Goal: Transaction & Acquisition: Purchase product/service

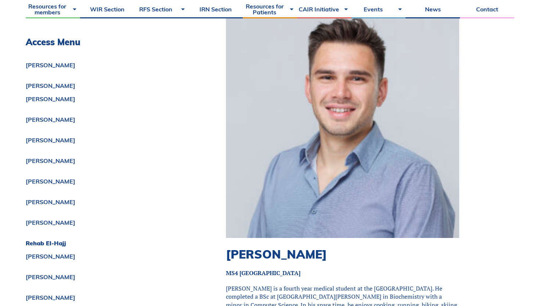
scroll to position [3280, 0]
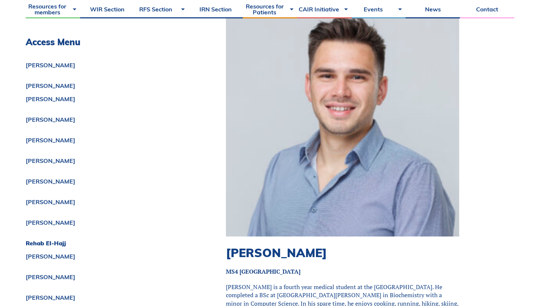
click at [287, 245] on h2 "Zakhar Kanyuka" at bounding box center [342, 252] width 233 height 14
copy div "Zakhar Kanyuka"
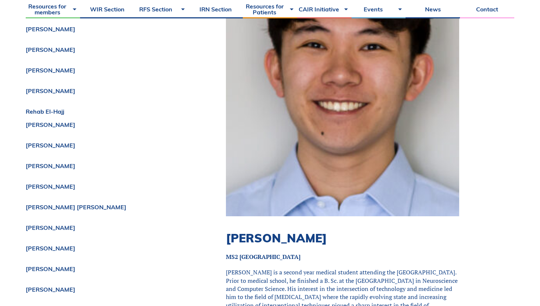
scroll to position [7424, 0]
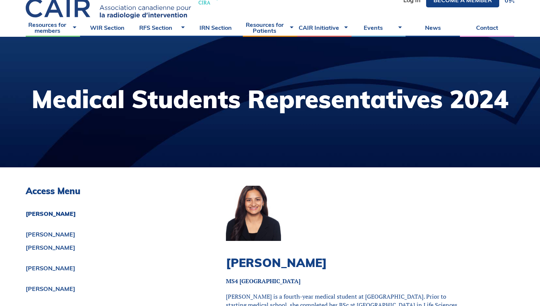
scroll to position [42, 0]
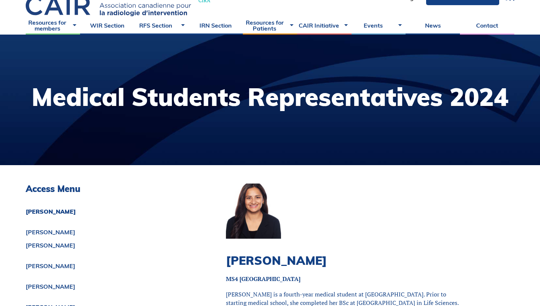
click at [279, 98] on h1 "Medical Students Representatives 2024" at bounding box center [270, 96] width 477 height 25
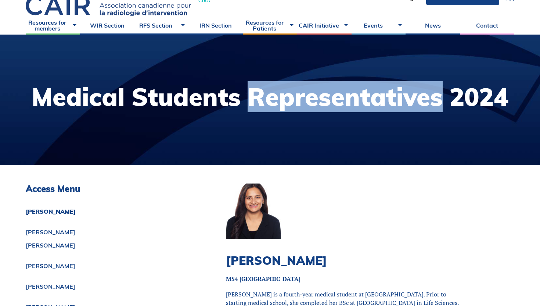
click at [279, 98] on h1 "Medical Students Representatives 2024" at bounding box center [270, 96] width 477 height 25
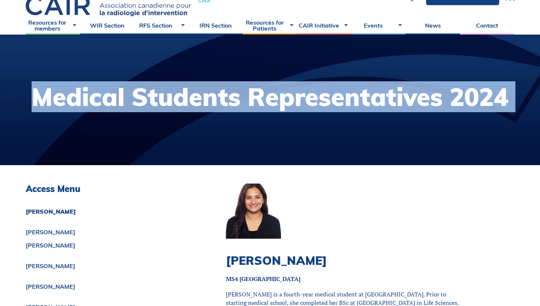
click at [279, 98] on h1 "Medical Students Representatives 2024" at bounding box center [270, 96] width 477 height 25
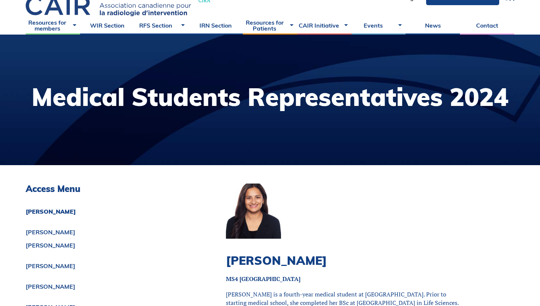
click at [47, 188] on h3 "Access Menu" at bounding box center [107, 188] width 163 height 11
click at [190, 99] on h1 "Medical Students Representatives 2024" at bounding box center [270, 96] width 477 height 25
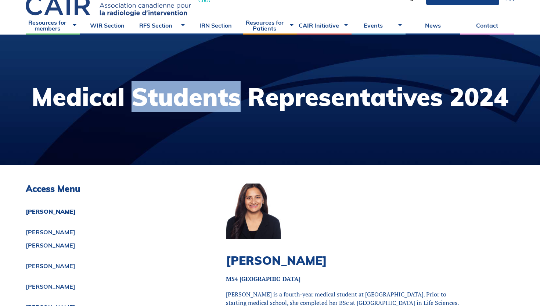
click at [190, 99] on h1 "Medical Students Representatives 2024" at bounding box center [270, 96] width 477 height 25
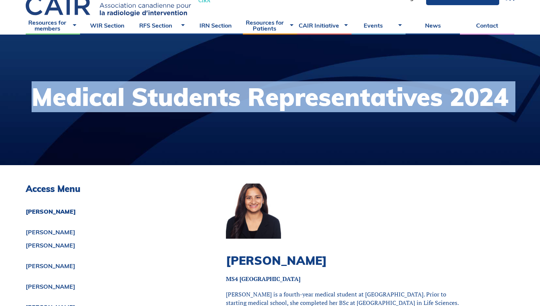
click at [190, 99] on h1 "Medical Students Representatives 2024" at bounding box center [270, 96] width 477 height 25
copy div "Medical Students Representatives 2024"
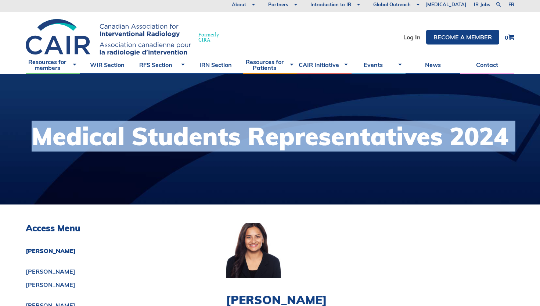
scroll to position [0, 0]
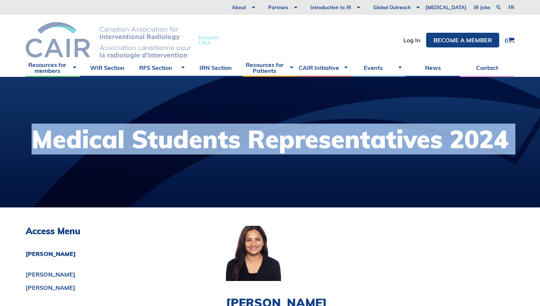
click at [123, 29] on img at bounding box center [108, 40] width 165 height 36
click at [64, 50] on img at bounding box center [108, 40] width 165 height 36
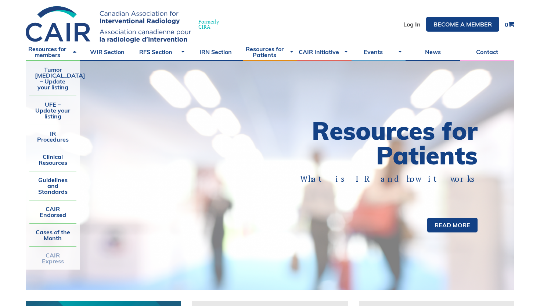
scroll to position [17, 0]
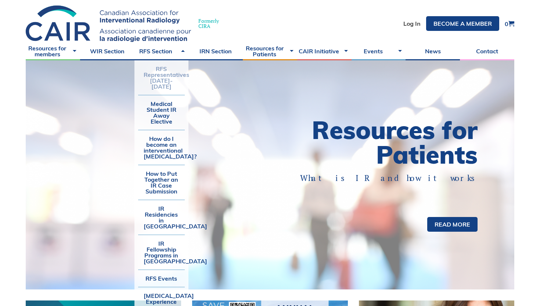
click at [167, 68] on link "RFS Representatives [DATE]-[DATE]" at bounding box center [161, 77] width 47 height 35
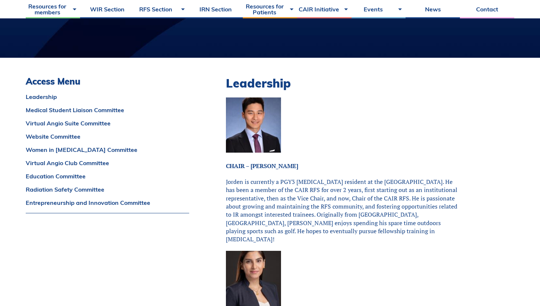
scroll to position [154, 0]
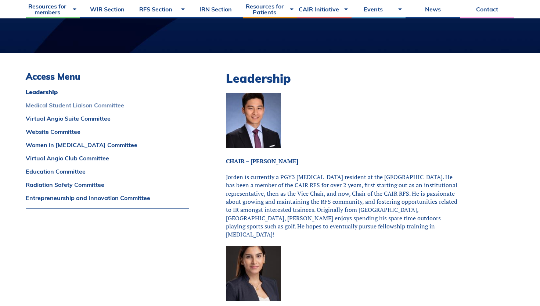
click at [76, 105] on link "Medical Student Liaison Committee" at bounding box center [107, 105] width 163 height 6
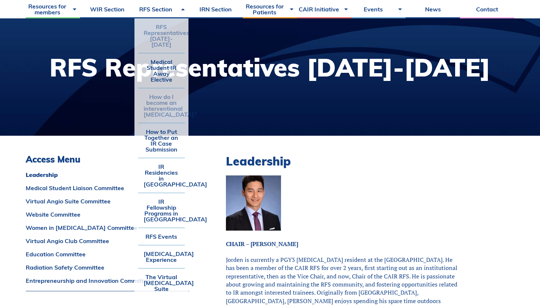
scroll to position [73, 0]
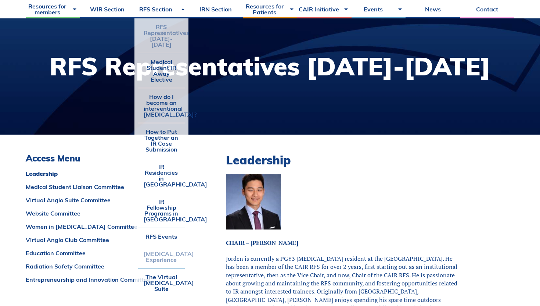
click at [169, 245] on link "[MEDICAL_DATA] Experience" at bounding box center [161, 256] width 47 height 23
click at [165, 248] on link "[MEDICAL_DATA] Experience" at bounding box center [161, 256] width 47 height 23
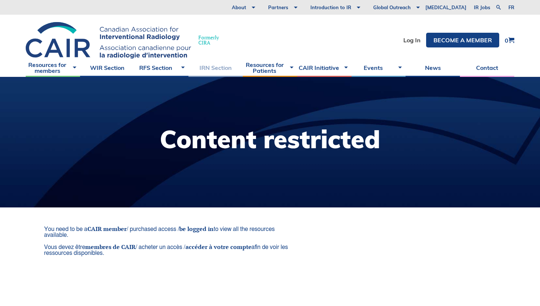
click at [219, 64] on link "IRN Section" at bounding box center [215, 67] width 54 height 18
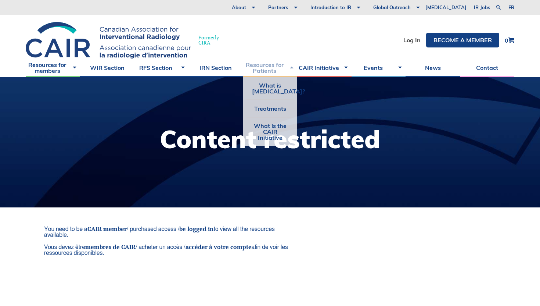
click at [264, 64] on link "Resources for Patients" at bounding box center [270, 67] width 54 height 18
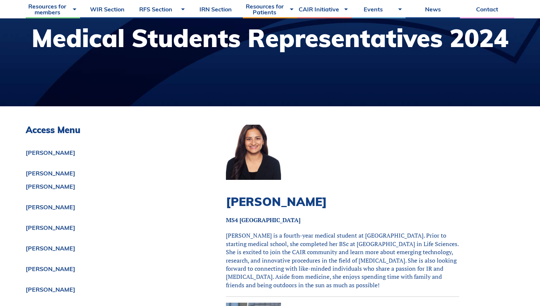
scroll to position [108, 0]
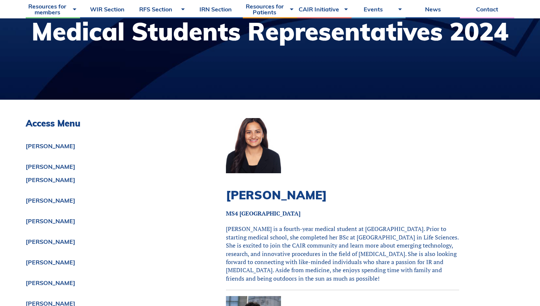
click at [76, 118] on h3 "Access Menu" at bounding box center [107, 123] width 163 height 11
click at [61, 125] on h3 "Access Menu" at bounding box center [107, 123] width 163 height 11
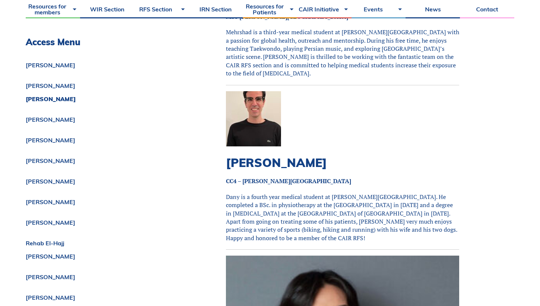
scroll to position [0, 0]
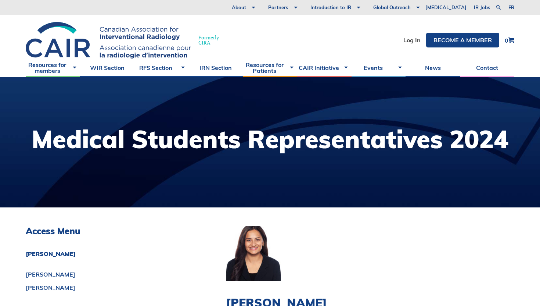
click at [47, 227] on h3 "Access Menu" at bounding box center [107, 231] width 163 height 11
click at [47, 231] on h3 "Access Menu" at bounding box center [107, 231] width 163 height 11
click at [447, 42] on link "Become a member" at bounding box center [462, 40] width 73 height 15
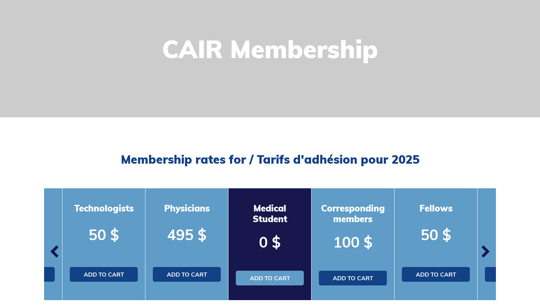
scroll to position [154, 0]
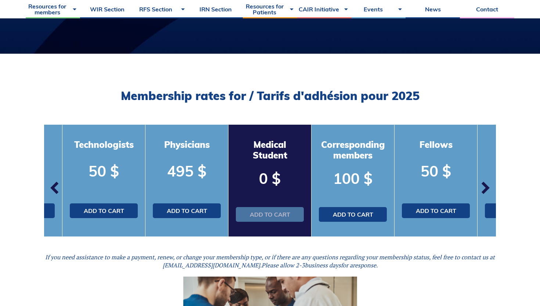
click at [278, 210] on link "Add to cart" at bounding box center [270, 214] width 68 height 15
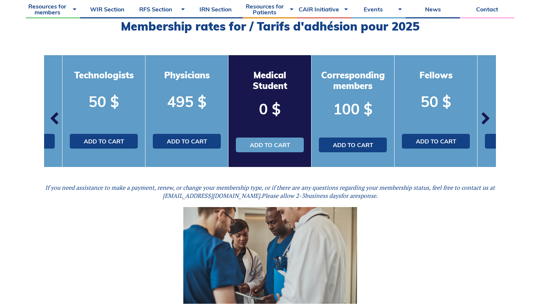
scroll to position [224, 0]
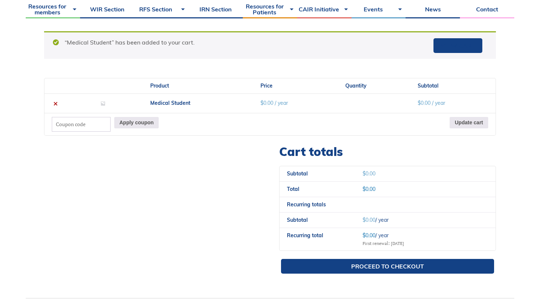
scroll to position [224, 0]
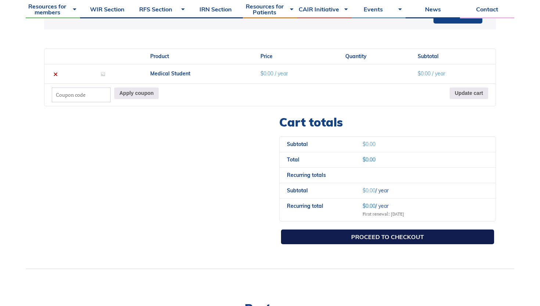
click at [375, 232] on link "Proceed to checkout" at bounding box center [387, 236] width 213 height 15
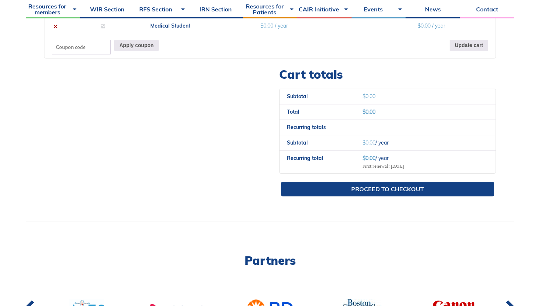
scroll to position [331, 0]
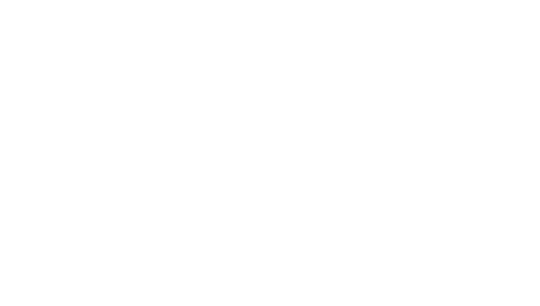
select select "QC"
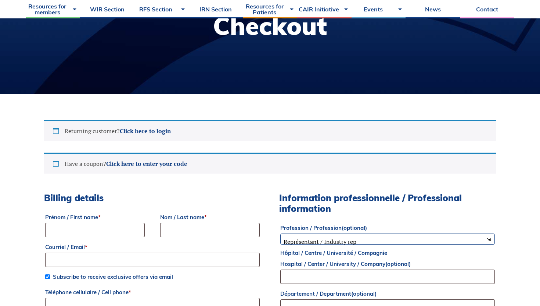
scroll to position [151, 0]
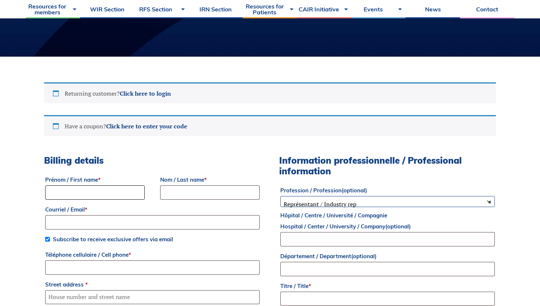
click at [98, 187] on input "Prénom / First name *" at bounding box center [95, 192] width 100 height 14
type input "[PERSON_NAME]"
type input "[EMAIL_ADDRESS][DOMAIN_NAME]"
type input "2045586538"
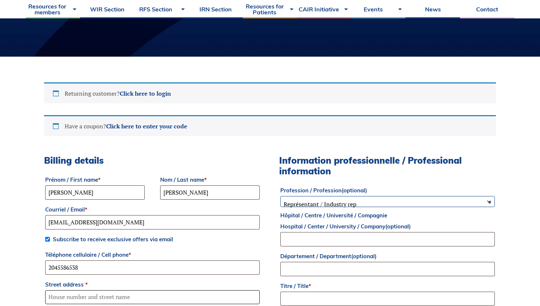
type input "[STREET_ADDRESS]"
type input "Unit 308"
type input "[GEOGRAPHIC_DATA]"
type input "R3T 2M1"
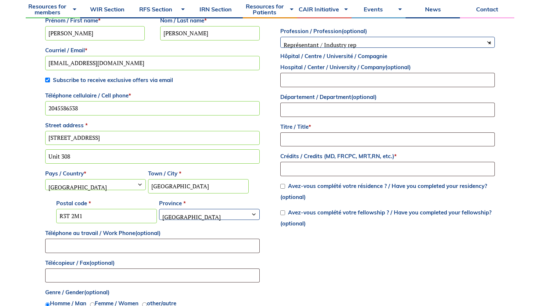
scroll to position [299, 0]
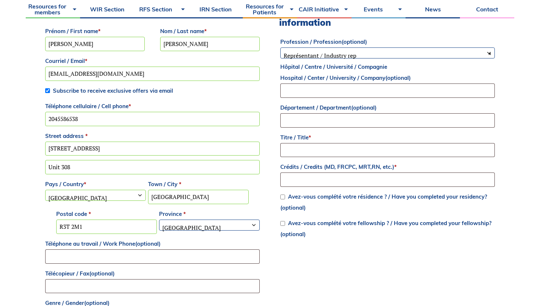
click at [77, 74] on input "[EMAIL_ADDRESS][DOMAIN_NAME]" at bounding box center [152, 73] width 215 height 14
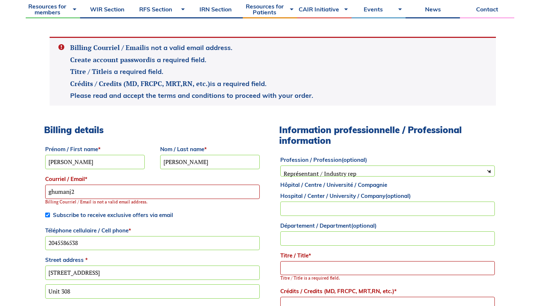
scroll to position [266, 0]
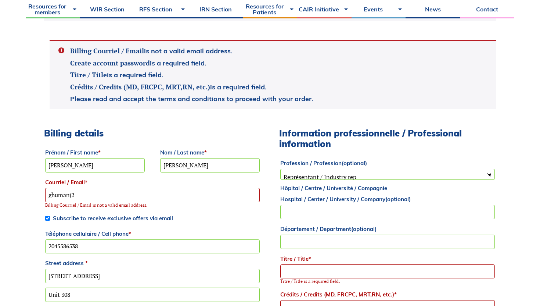
click at [95, 191] on input "ghumanj2" at bounding box center [152, 195] width 215 height 14
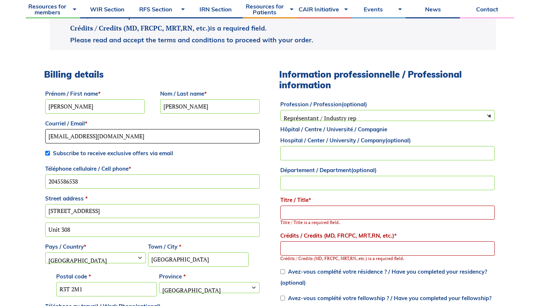
scroll to position [410, 0]
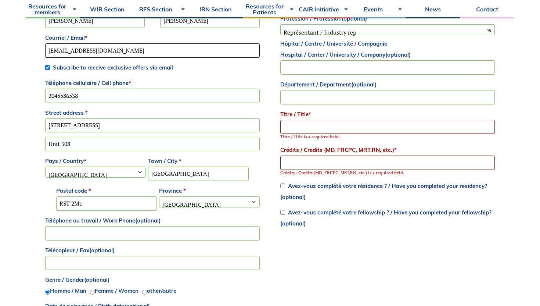
type input "[EMAIL_ADDRESS][DOMAIN_NAME]"
click at [313, 130] on input "Titre / Title *" at bounding box center [387, 127] width 215 height 14
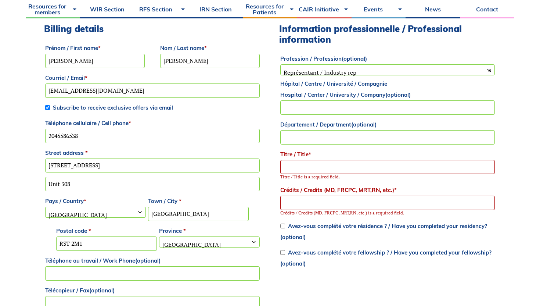
scroll to position [364, 0]
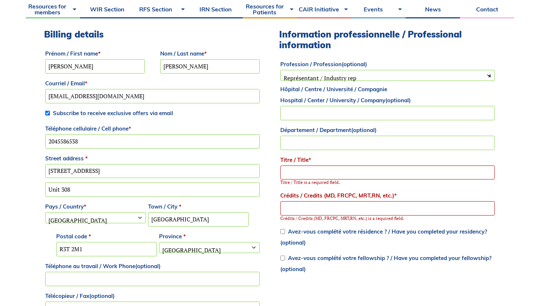
click at [339, 211] on input "Crédits / Credits (MD, FRCPC, MRT,RN, etc.) *" at bounding box center [387, 208] width 215 height 14
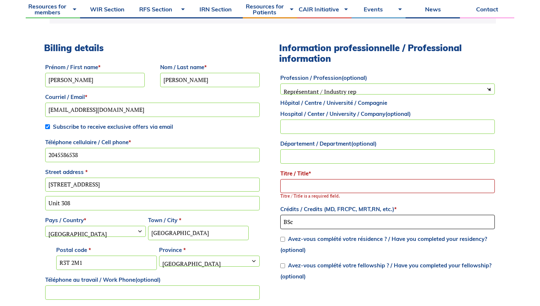
scroll to position [347, 0]
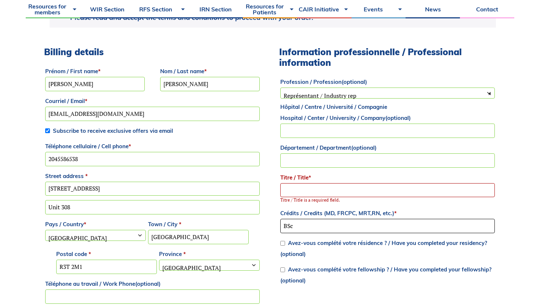
type input "BSc"
click at [309, 191] on input "Titre / Title *" at bounding box center [387, 190] width 215 height 14
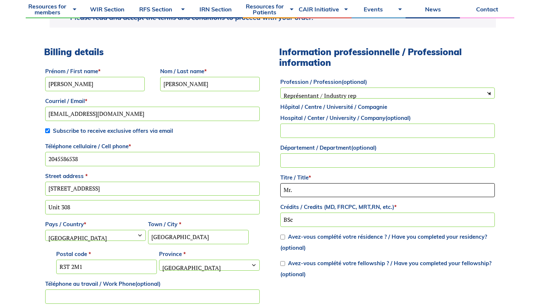
type input "Mr."
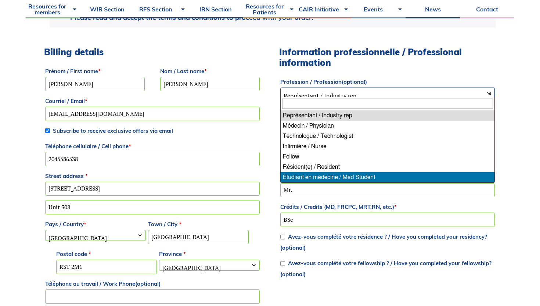
select select "med_student"
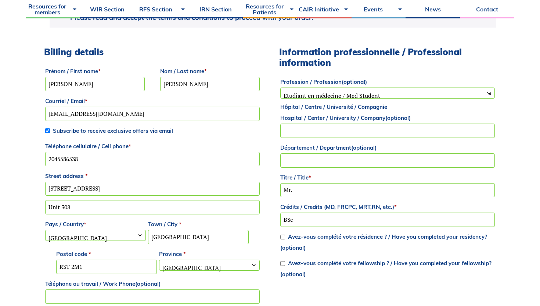
click at [329, 138] on p "Hôpital / Centre / Université / Compagnie Hospital / Center / University / Comp…" at bounding box center [387, 119] width 217 height 39
click at [330, 126] on input "Hôpital / Centre / Université / Compagnie Hospital / Center / University / Comp…" at bounding box center [387, 130] width 215 height 14
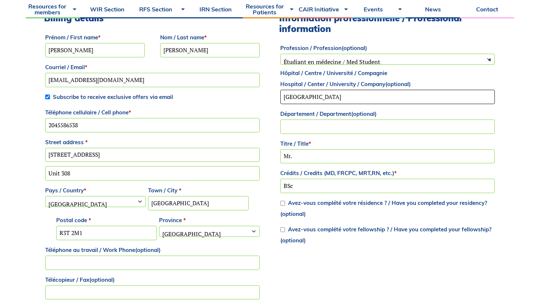
type input "University of Manitoba"
click at [268, 156] on div "Billing details Prénom / First name * Jodh Nom / Last name * Ghuman Courriel / …" at bounding box center [270, 210] width 452 height 394
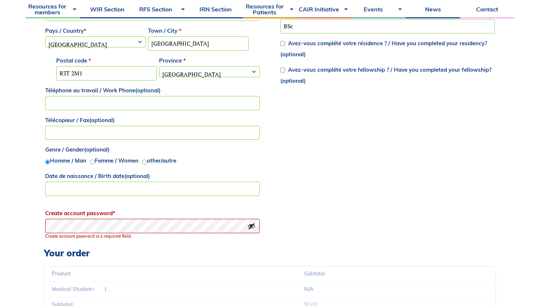
scroll to position [541, 0]
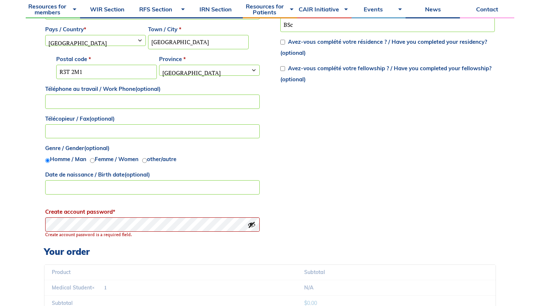
click at [156, 101] on input "Téléphone au travail / Work Phone (optional)" at bounding box center [152, 101] width 215 height 14
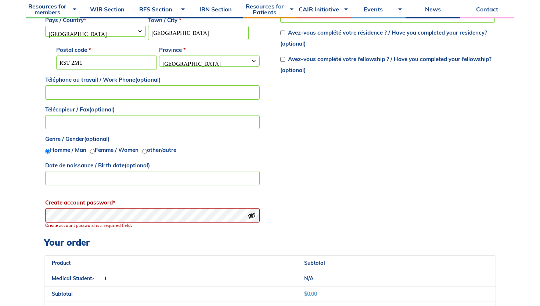
scroll to position [572, 0]
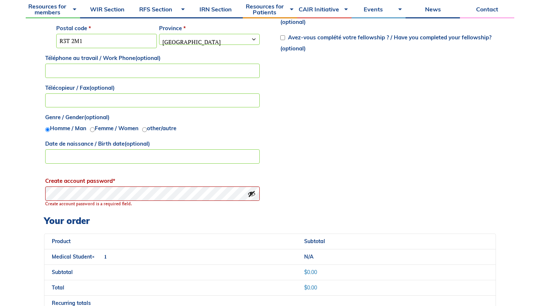
click at [191, 53] on label "Téléphone au travail / Work Phone (optional)" at bounding box center [152, 58] width 215 height 11
click at [191, 64] on input "Téléphone au travail / Work Phone (optional)" at bounding box center [152, 71] width 215 height 14
click at [191, 42] on span "Quebec" at bounding box center [209, 41] width 100 height 15
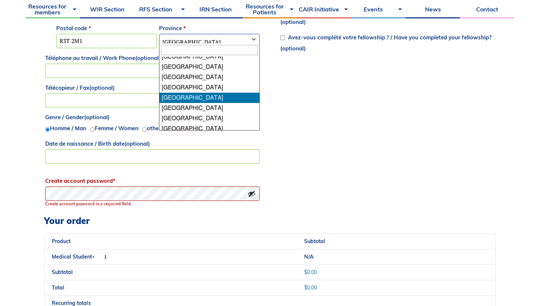
scroll to position [0, 0]
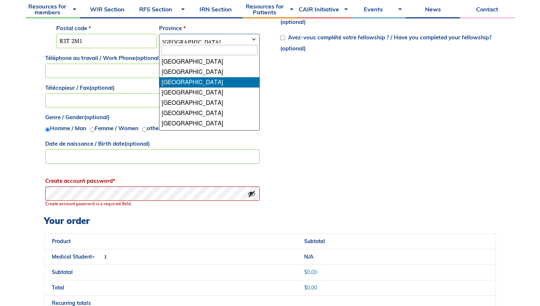
select select "MB"
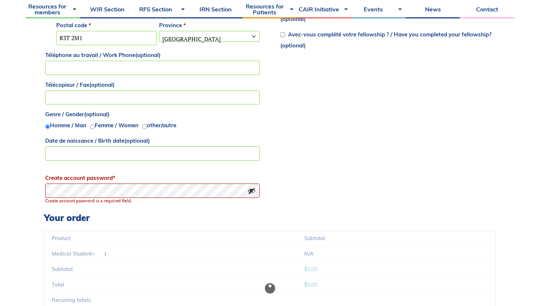
scroll to position [592, 0]
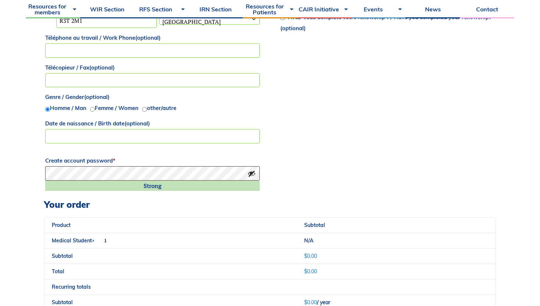
click at [391, 206] on h3 "Your order" at bounding box center [270, 204] width 452 height 11
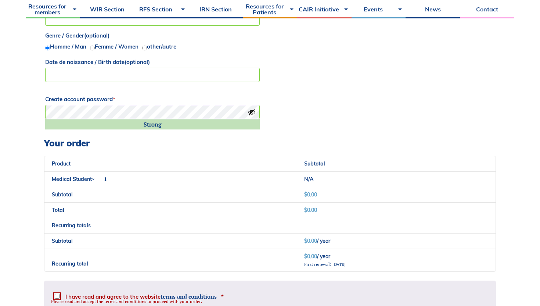
scroll to position [835, 0]
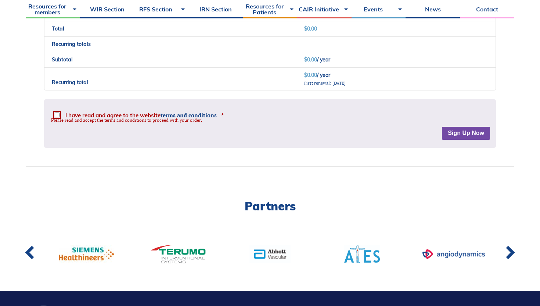
click at [463, 138] on button "Sign Up Now" at bounding box center [466, 133] width 48 height 13
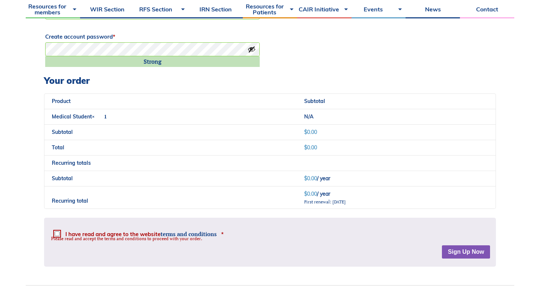
scroll to position [750, 0]
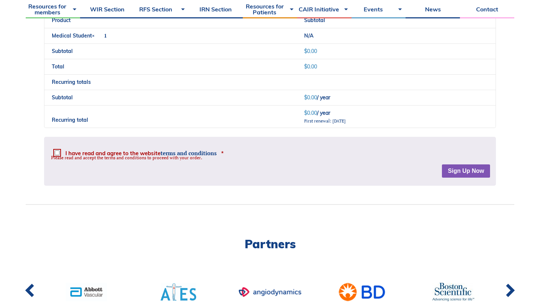
click at [55, 152] on input "I have read and agree to the website terms and conditions *" at bounding box center [57, 152] width 5 height 5
checkbox input "true"
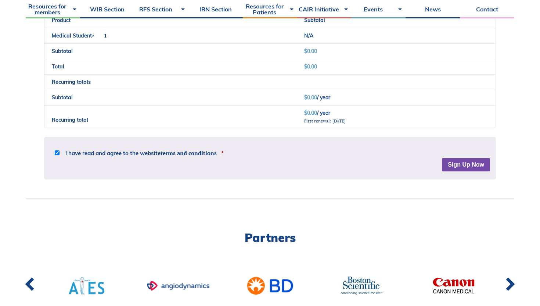
click at [458, 163] on button "Sign Up Now" at bounding box center [466, 164] width 48 height 13
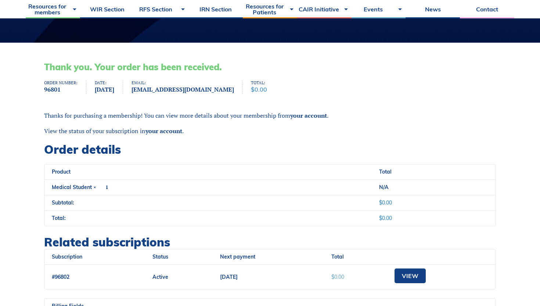
scroll to position [169, 0]
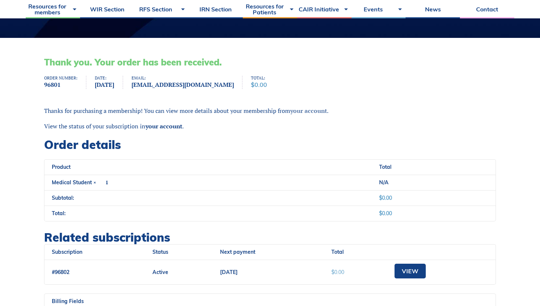
click at [311, 110] on link "your account" at bounding box center [308, 111] width 37 height 8
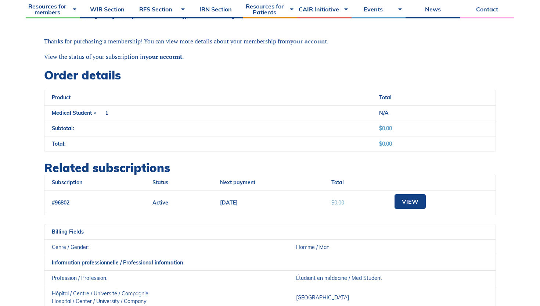
scroll to position [301, 0]
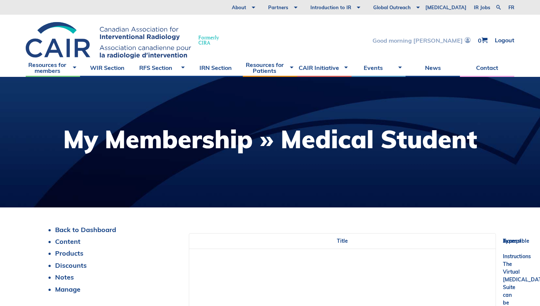
click at [438, 39] on link "Good morning [PERSON_NAME]" at bounding box center [421, 40] width 98 height 6
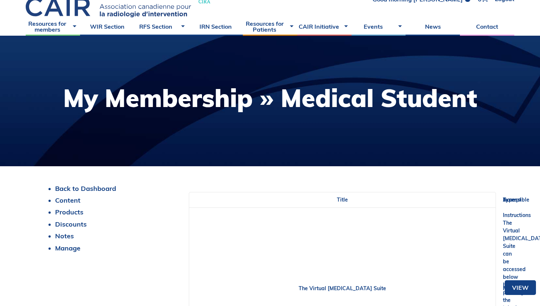
scroll to position [46, 0]
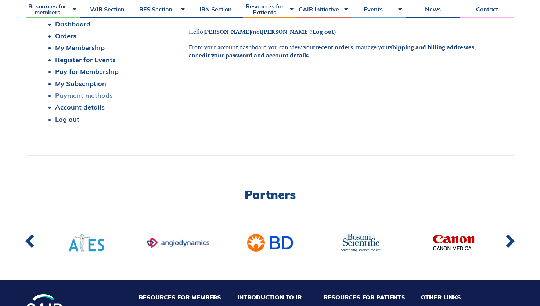
scroll to position [171, 0]
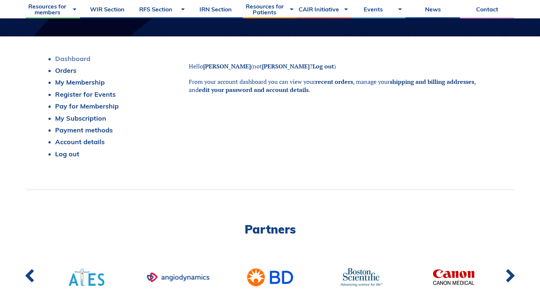
click at [70, 58] on link "Dashboard" at bounding box center [72, 58] width 35 height 8
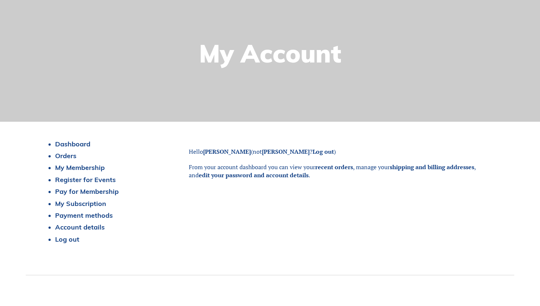
scroll to position [93, 0]
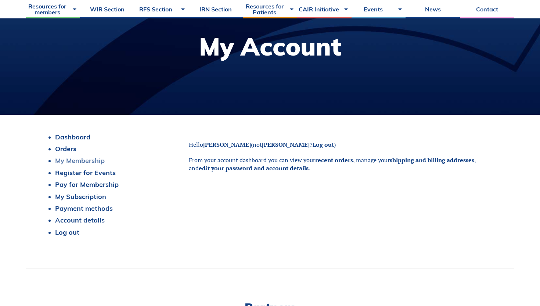
click at [78, 160] on link "My Membership" at bounding box center [80, 160] width 50 height 8
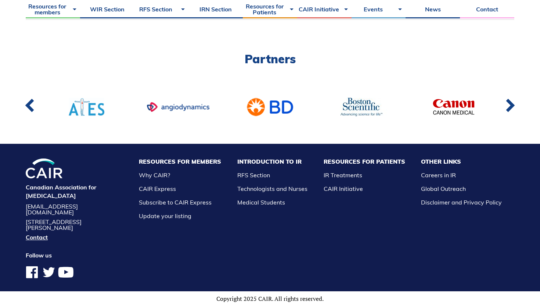
scroll to position [71, 0]
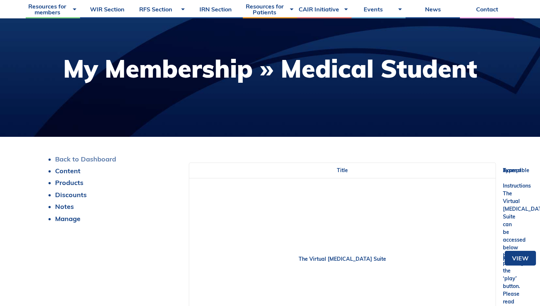
click at [79, 161] on link "Back to Dashboard" at bounding box center [85, 159] width 61 height 8
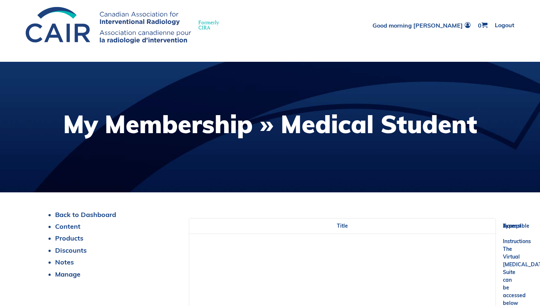
scroll to position [0, 0]
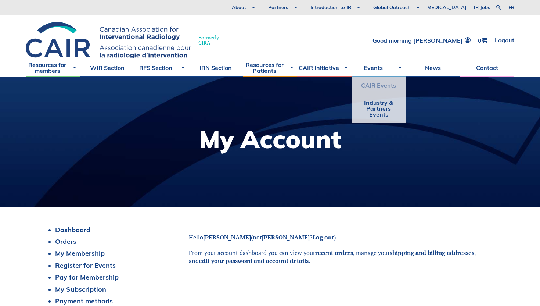
click at [385, 86] on link "CAIR Events" at bounding box center [378, 85] width 47 height 17
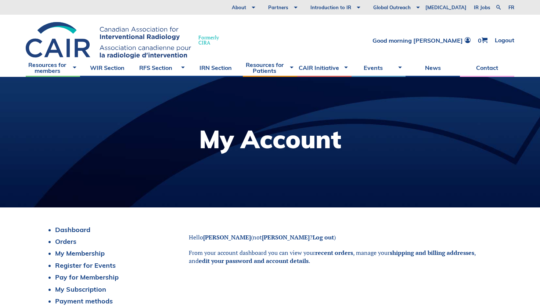
scroll to position [61, 0]
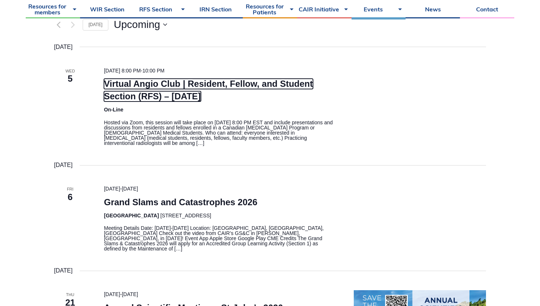
scroll to position [174, 0]
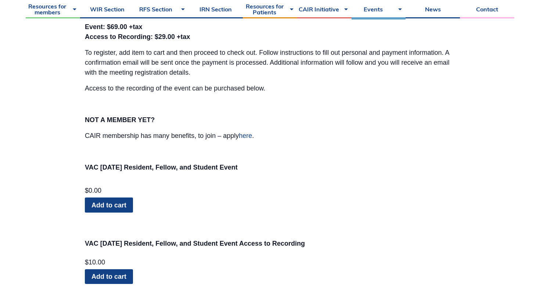
scroll to position [751, 0]
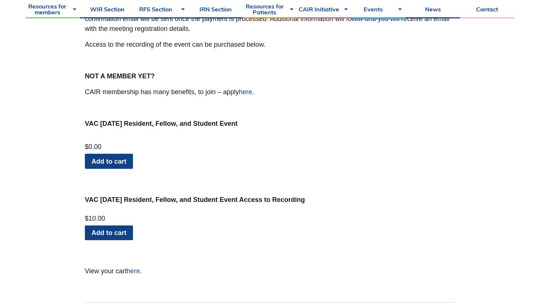
click at [120, 158] on link "Add to cart" at bounding box center [109, 161] width 48 height 15
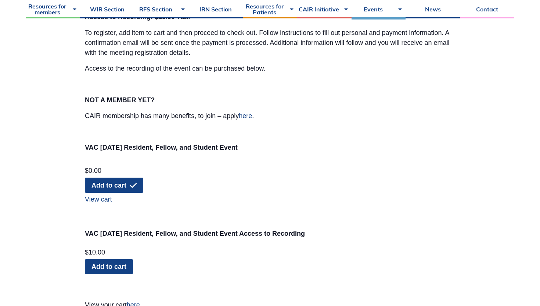
scroll to position [793, 0]
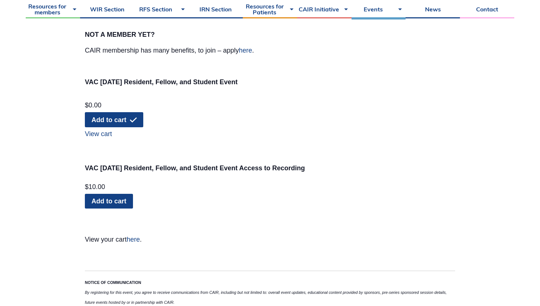
click at [105, 135] on link "View cart" at bounding box center [268, 132] width 366 height 10
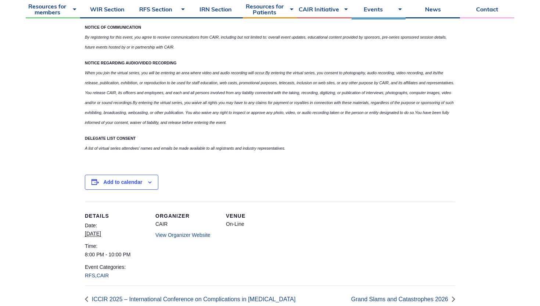
scroll to position [1075, 0]
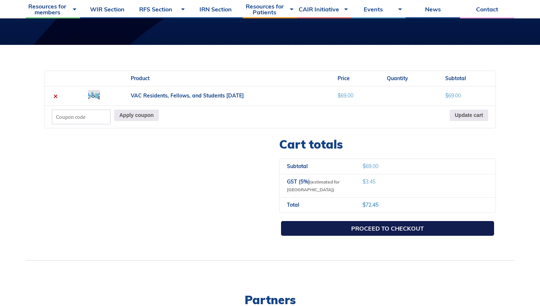
scroll to position [148, 0]
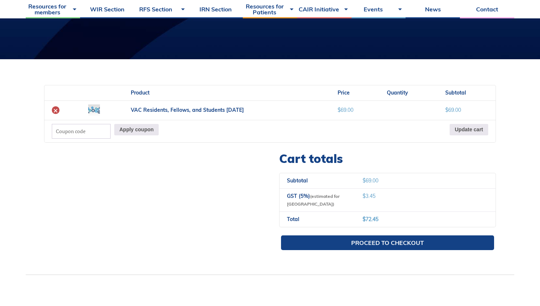
click at [53, 110] on link "×" at bounding box center [56, 110] width 8 height 8
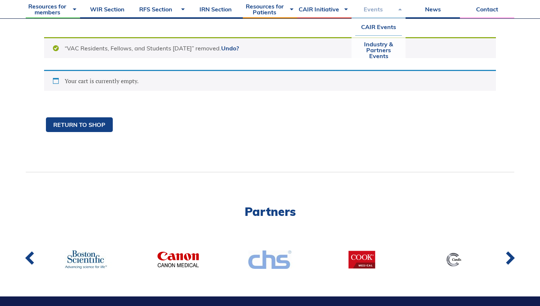
scroll to position [188, 0]
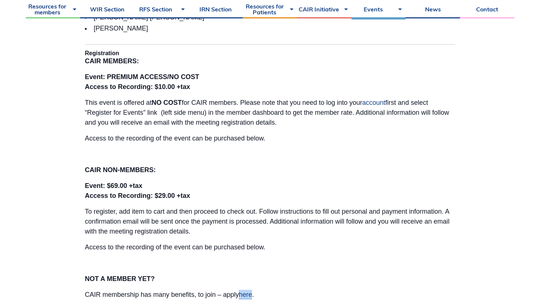
scroll to position [724, 0]
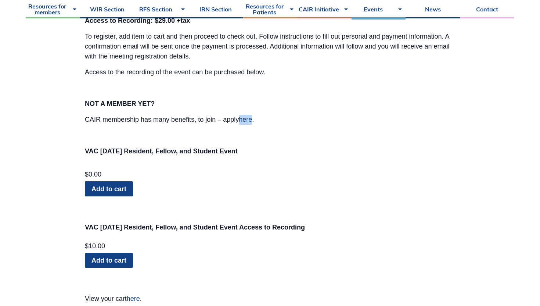
click at [122, 187] on link "Add to cart" at bounding box center [109, 188] width 48 height 15
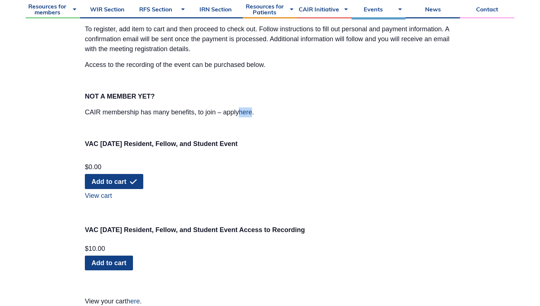
scroll to position [732, 0]
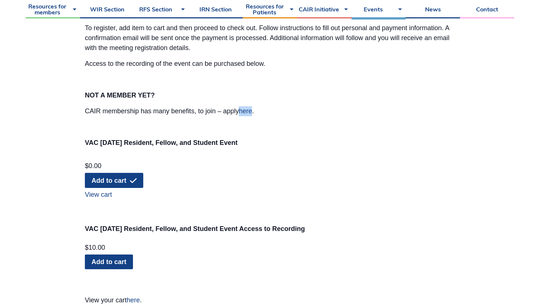
click at [90, 194] on link "View cart" at bounding box center [268, 193] width 366 height 10
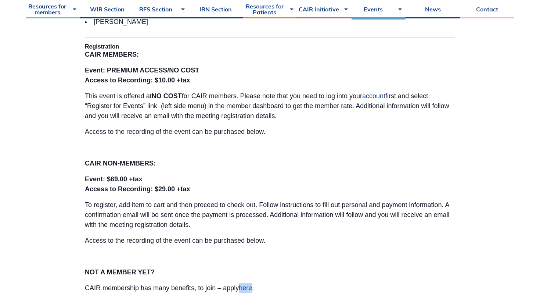
scroll to position [554, 0]
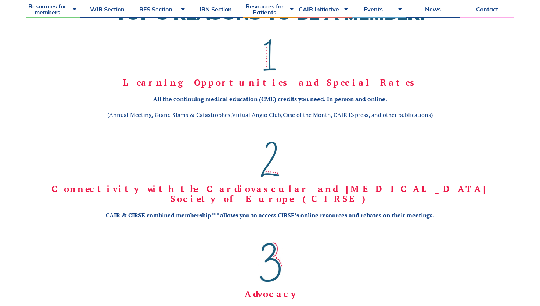
scroll to position [462, 0]
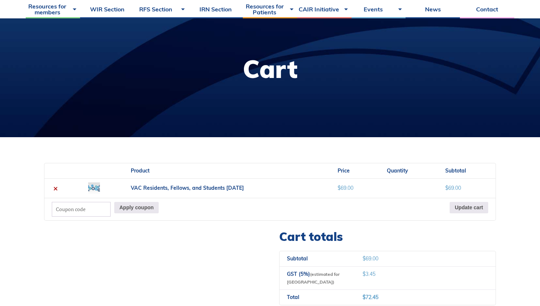
scroll to position [145, 0]
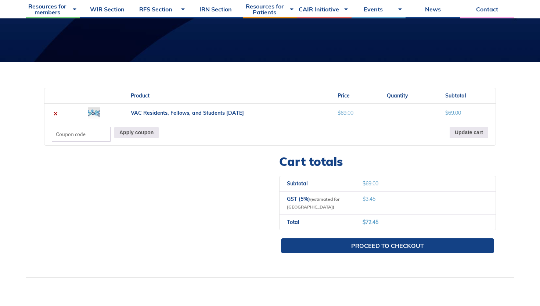
click at [82, 137] on input "Coupon:" at bounding box center [81, 134] width 59 height 15
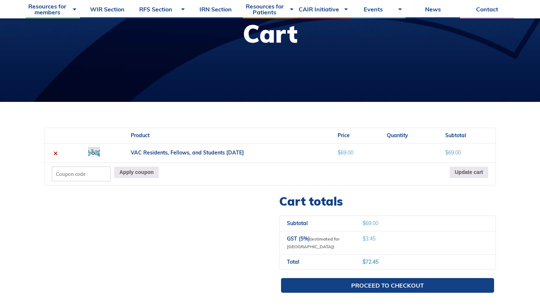
scroll to position [87, 0]
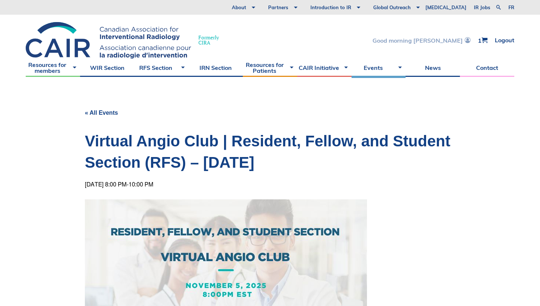
click at [459, 39] on link "Good morning [PERSON_NAME]" at bounding box center [421, 40] width 98 height 6
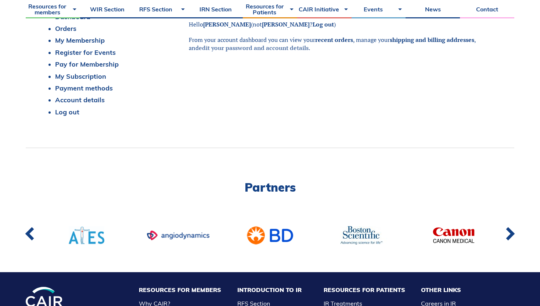
scroll to position [163, 0]
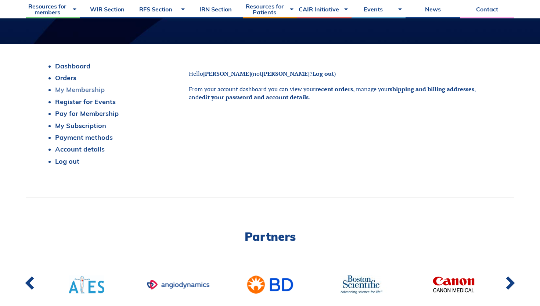
click at [72, 90] on link "My Membership" at bounding box center [80, 89] width 50 height 8
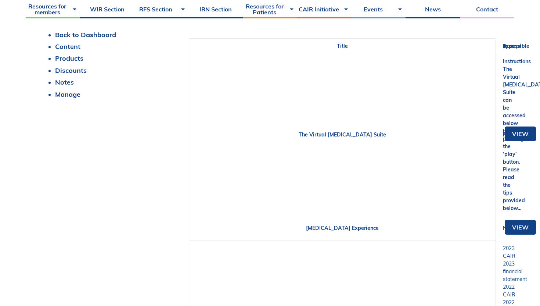
scroll to position [214, 0]
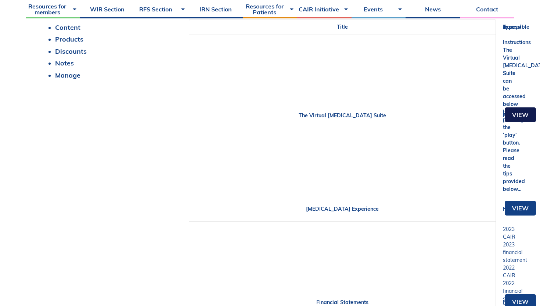
click at [517, 120] on link "View" at bounding box center [520, 114] width 31 height 15
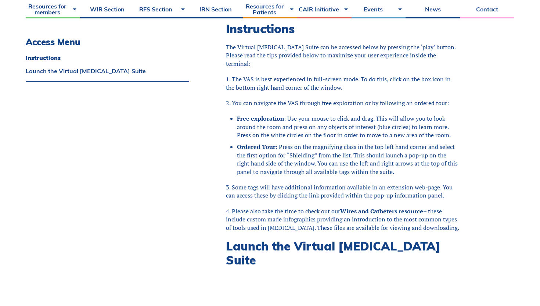
scroll to position [211, 0]
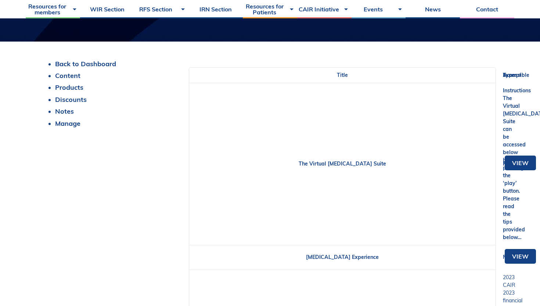
scroll to position [145, 0]
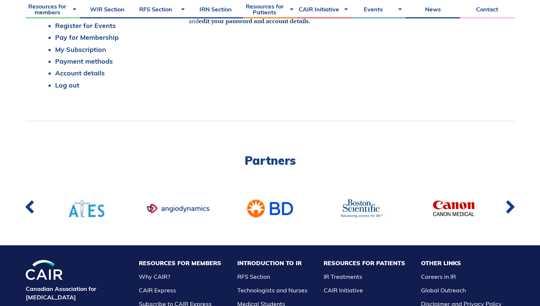
scroll to position [205, 0]
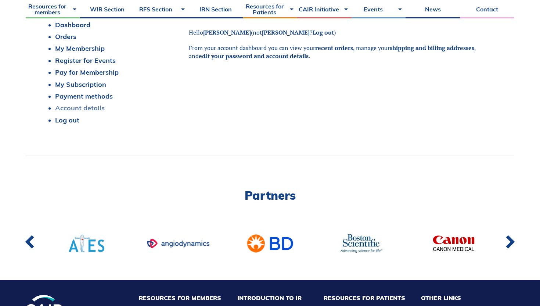
click at [86, 107] on link "Account details" at bounding box center [80, 108] width 50 height 8
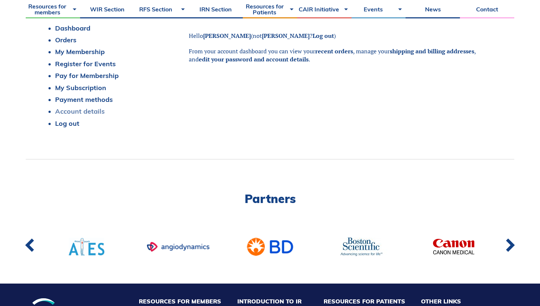
scroll to position [201, 0]
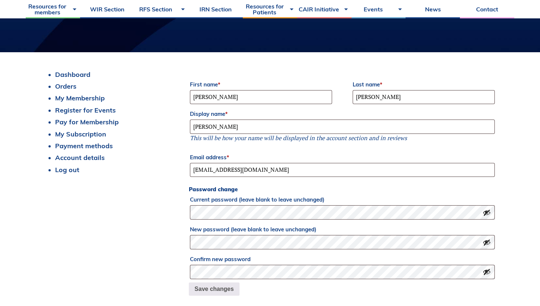
scroll to position [154, 0]
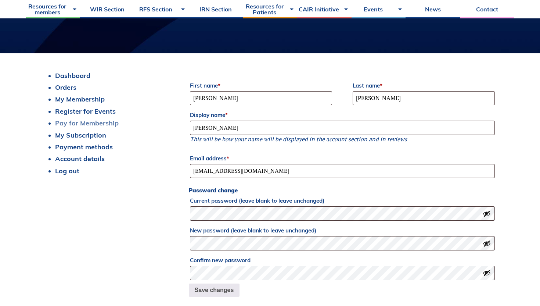
click at [85, 123] on link "Pay for Membership" at bounding box center [87, 123] width 64 height 8
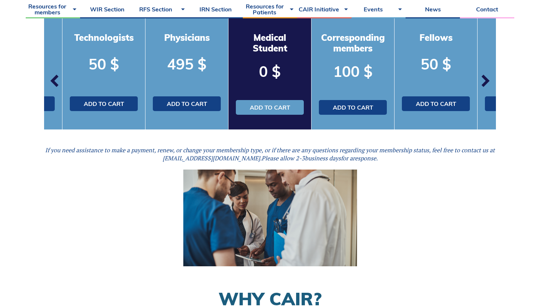
scroll to position [262, 0]
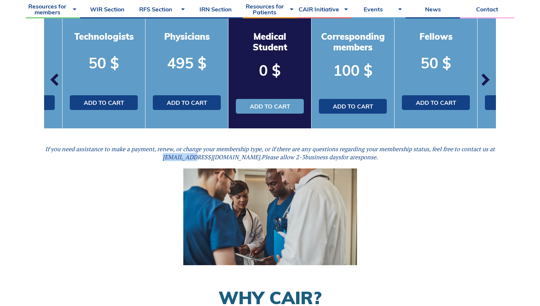
click at [174, 158] on p "If you need assistance to make a payment, renew, or change your membership type…" at bounding box center [270, 153] width 452 height 17
drag, startPoint x: 174, startPoint y: 158, endPoint x: 238, endPoint y: 158, distance: 64.3
click at [238, 158] on p "If you need assistance to make a payment, renew, or change your membership type…" at bounding box center [270, 153] width 452 height 17
copy em "cairsevice@cairweb.ca"
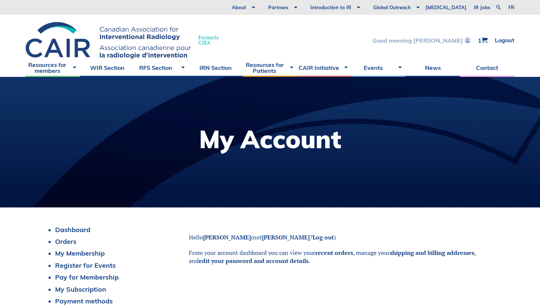
click at [449, 40] on link "Good morning [PERSON_NAME]" at bounding box center [421, 40] width 98 height 6
click at [496, 41] on link "Logout" at bounding box center [504, 40] width 19 height 6
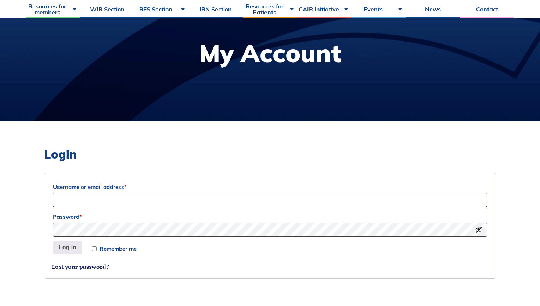
scroll to position [99, 0]
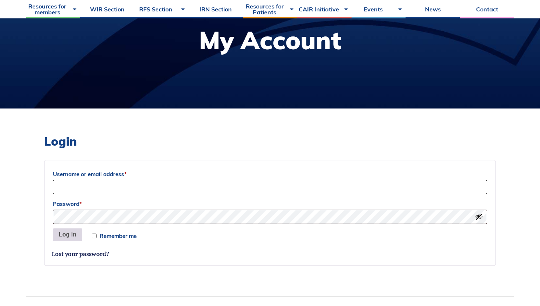
type input "[EMAIL_ADDRESS][DOMAIN_NAME]"
click at [69, 231] on button "Log in" at bounding box center [67, 234] width 29 height 13
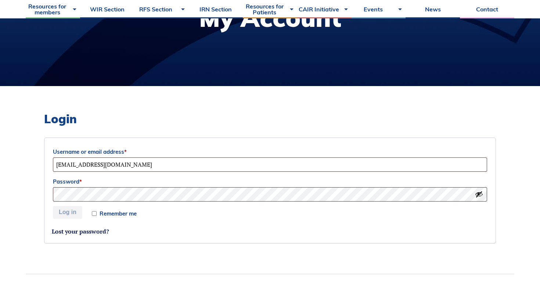
scroll to position [124, 0]
